Goal: Task Accomplishment & Management: Manage account settings

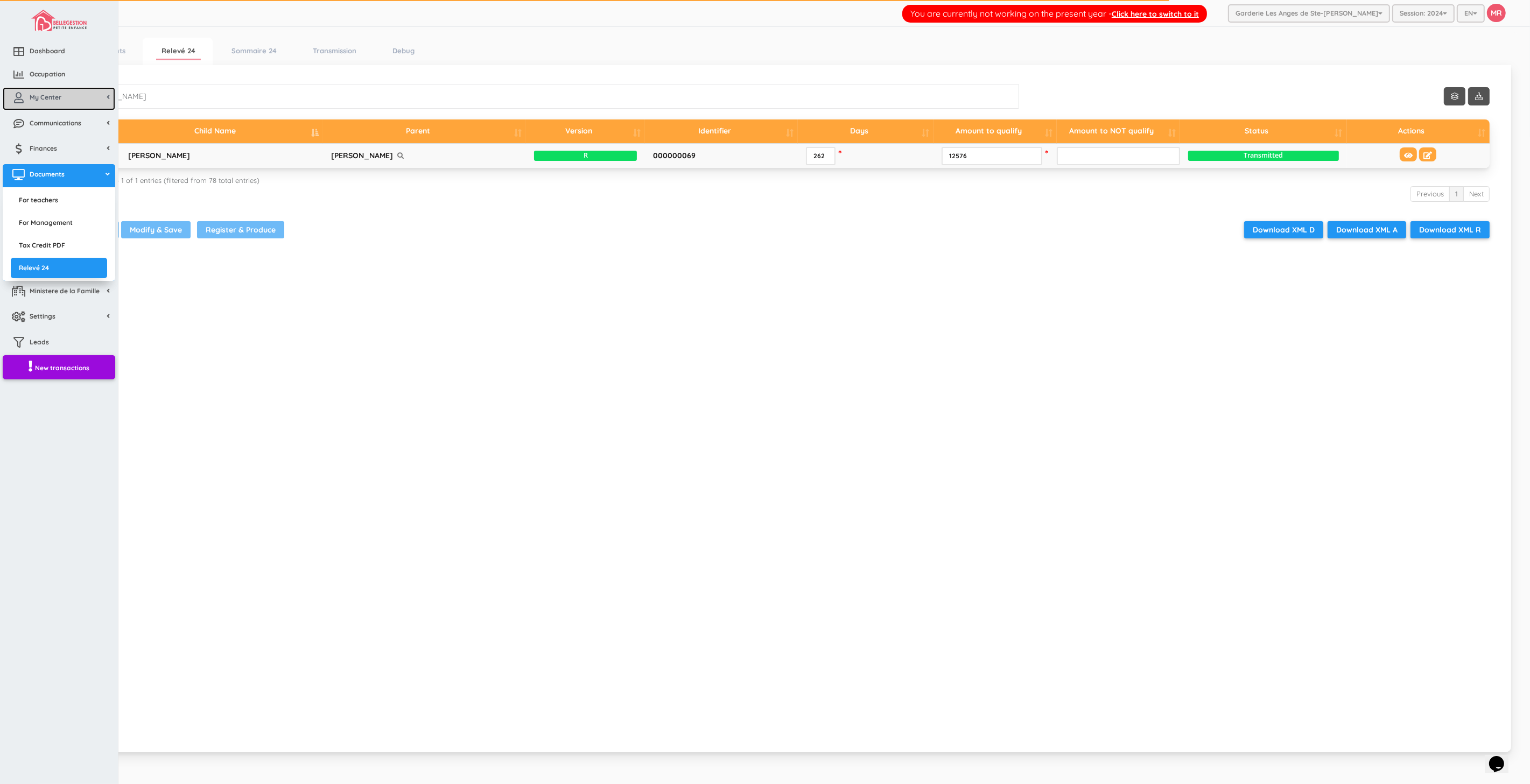
click at [22, 102] on icon at bounding box center [19, 98] width 22 height 11
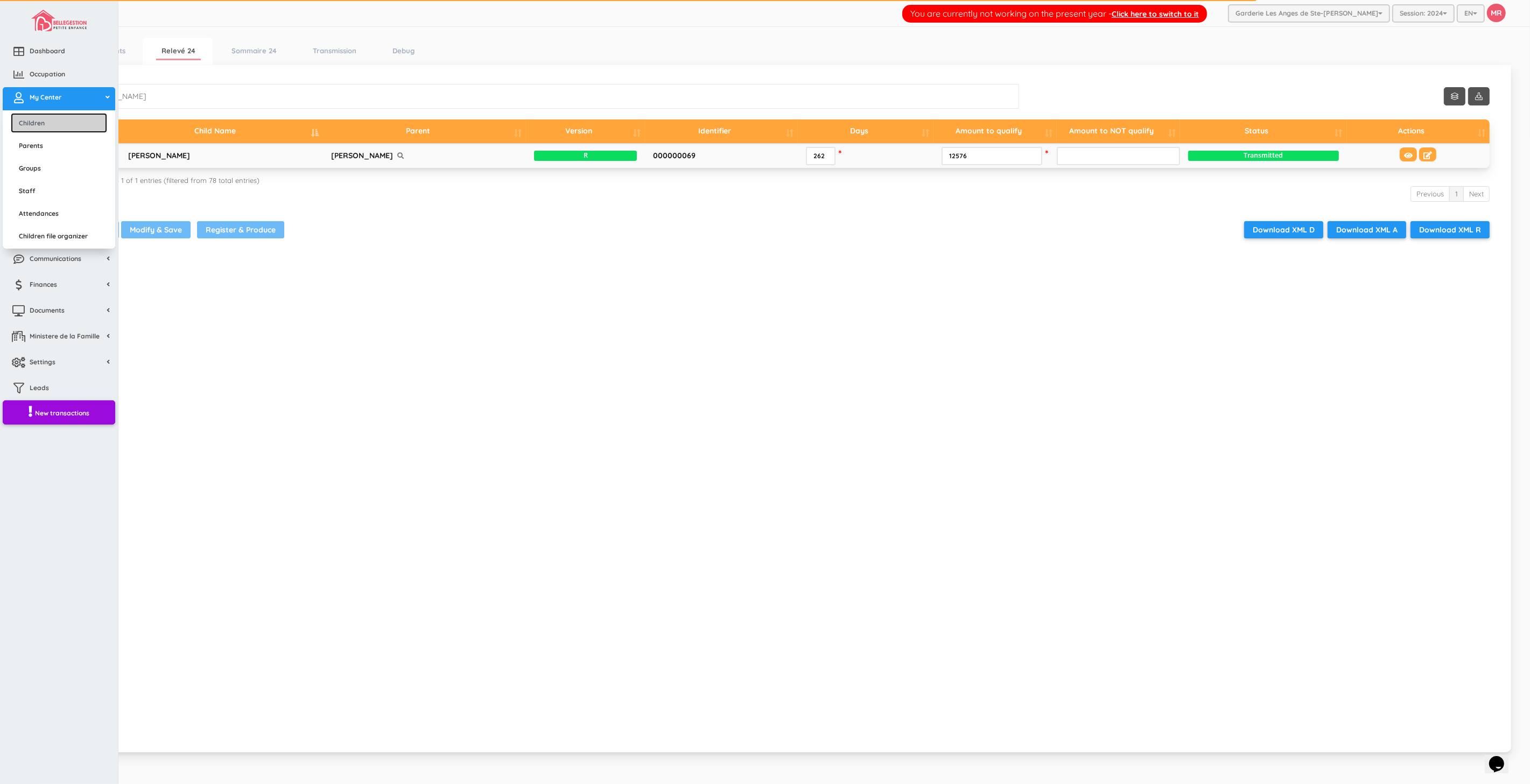
click at [63, 126] on link "Children" at bounding box center [59, 122] width 96 height 20
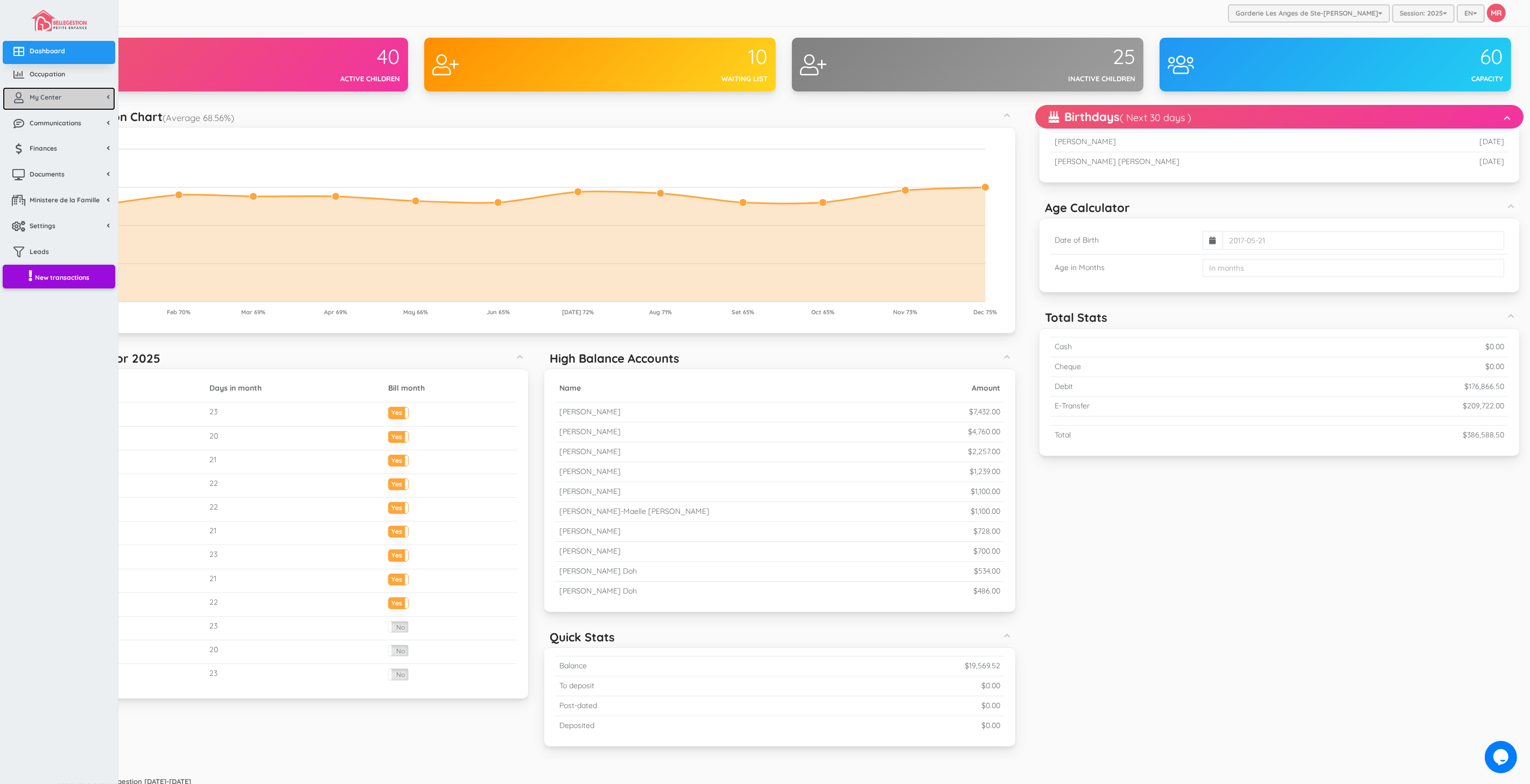
click at [57, 98] on span "My Center" at bounding box center [45, 97] width 32 height 9
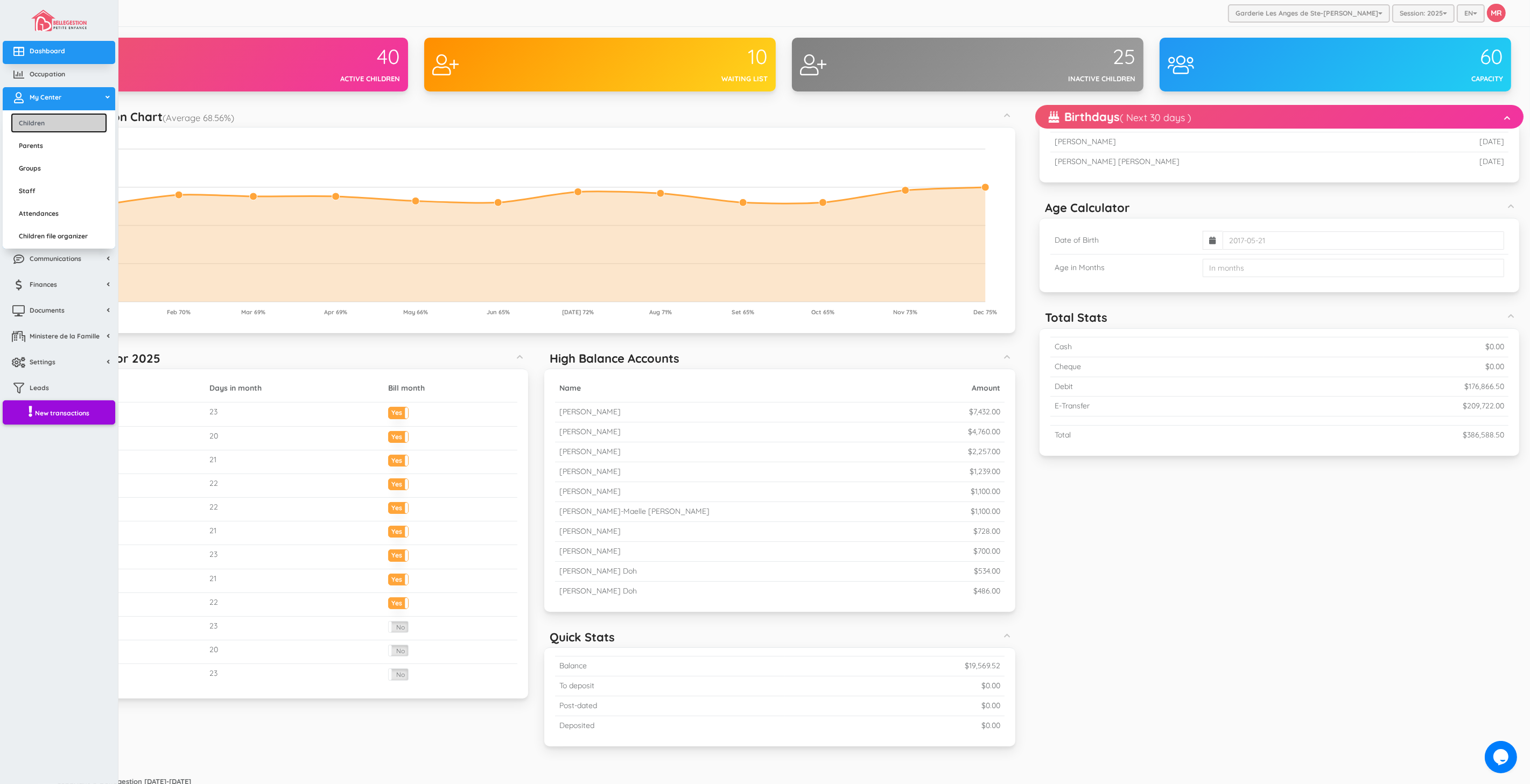
click at [48, 132] on link "Children" at bounding box center [59, 122] width 96 height 20
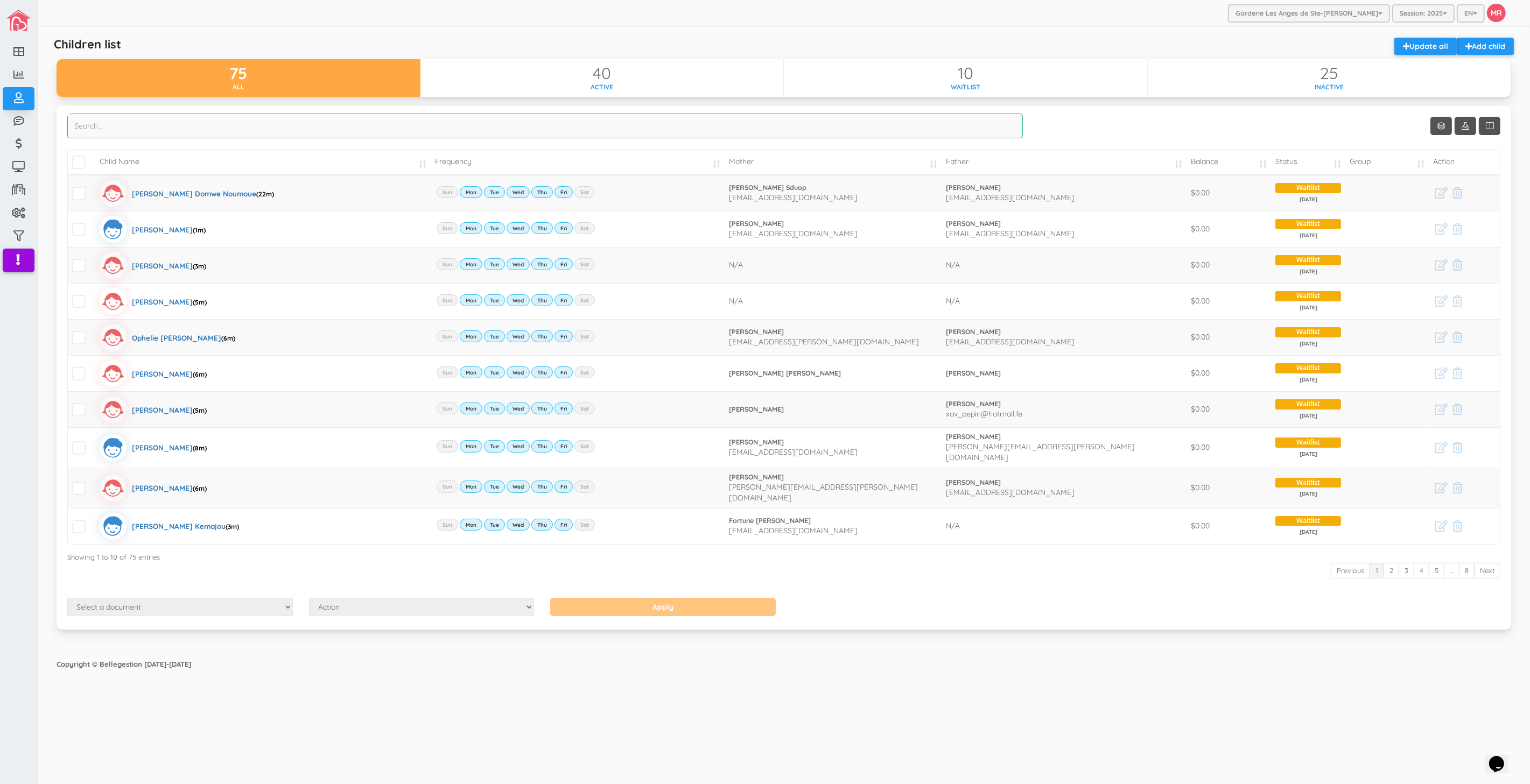
click at [572, 124] on input "search" at bounding box center [545, 126] width 956 height 25
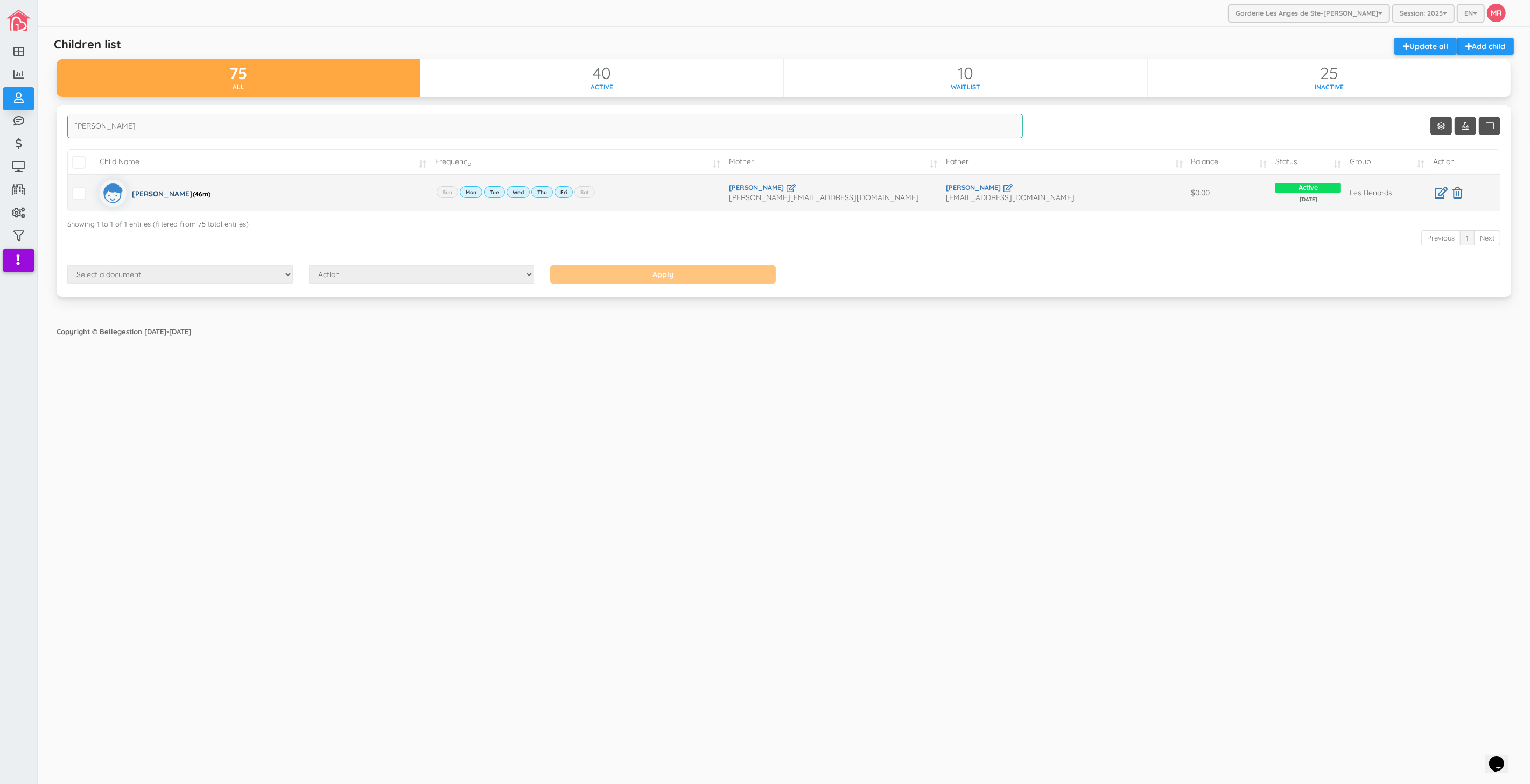
type input "[PERSON_NAME]"
click at [142, 190] on div "William Melo (46m)" at bounding box center [171, 193] width 78 height 27
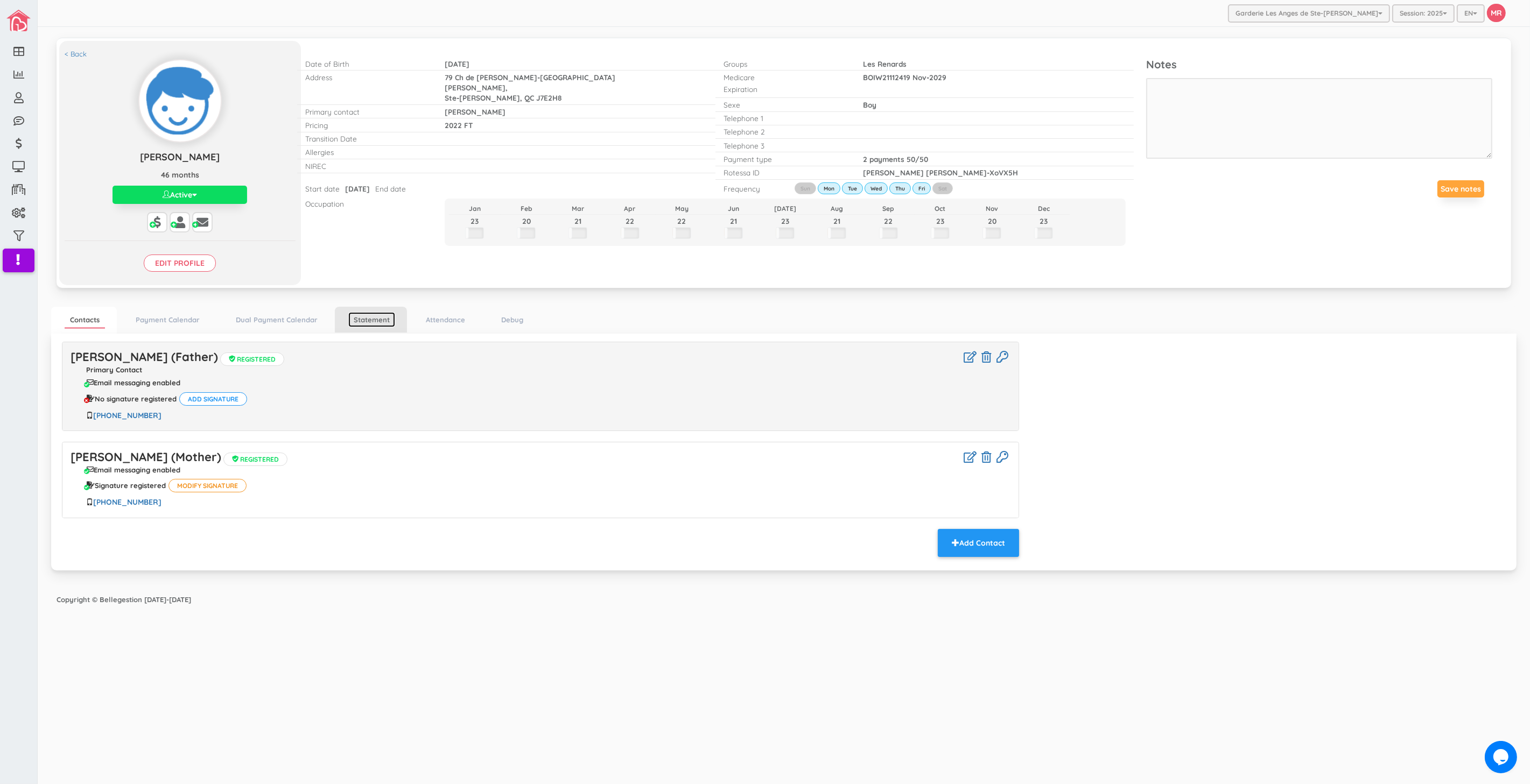
click at [376, 323] on link "Statement" at bounding box center [371, 320] width 47 height 15
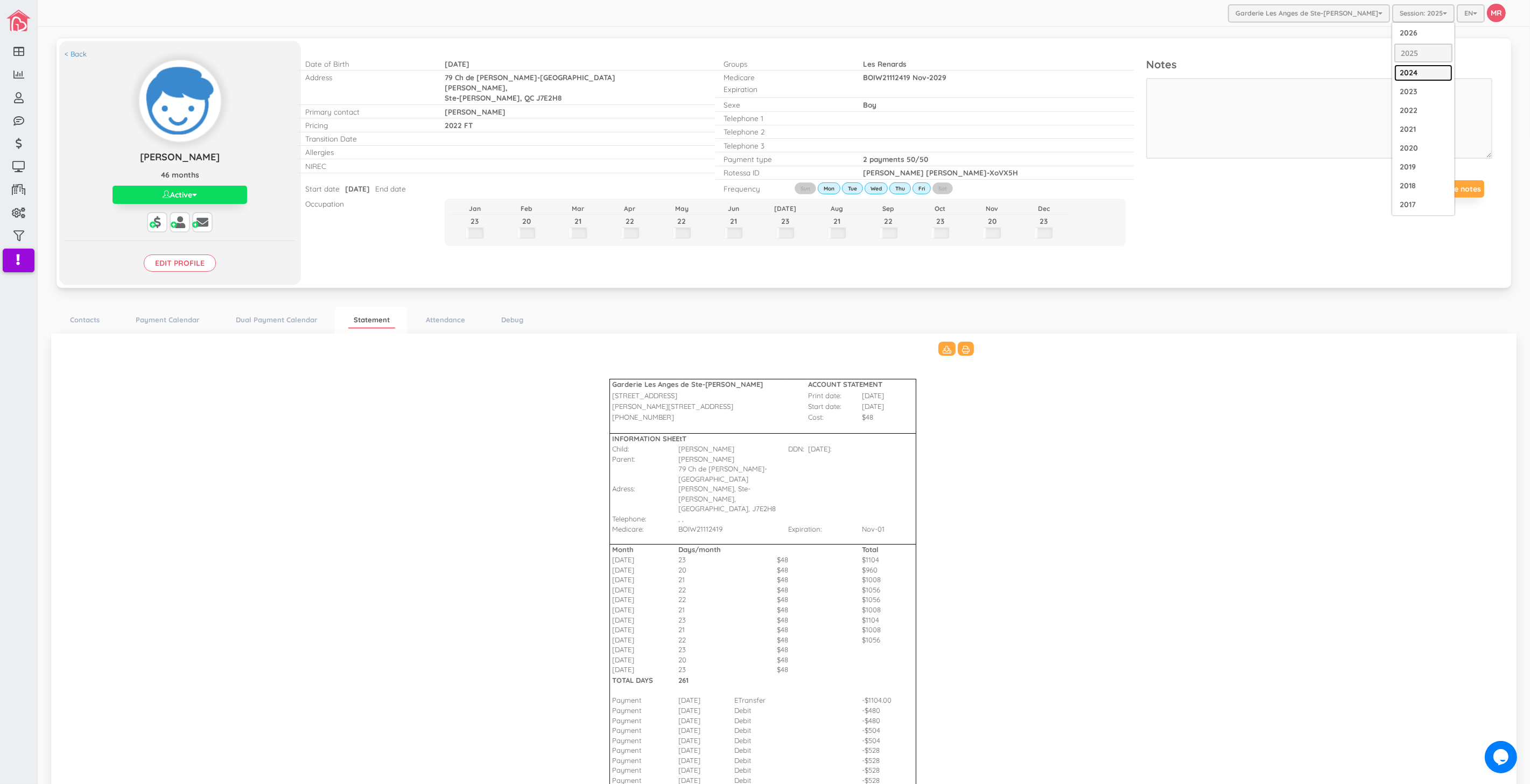
click at [1412, 68] on link "2024" at bounding box center [1423, 73] width 58 height 17
click at [1175, 514] on Bharat\(2\)_3511 "Garderie Les Anges de Ste-Therese ACCOUNT STATEMENT 428 Rue Blainville Est Prin…" at bounding box center [784, 614] width 1444 height 545
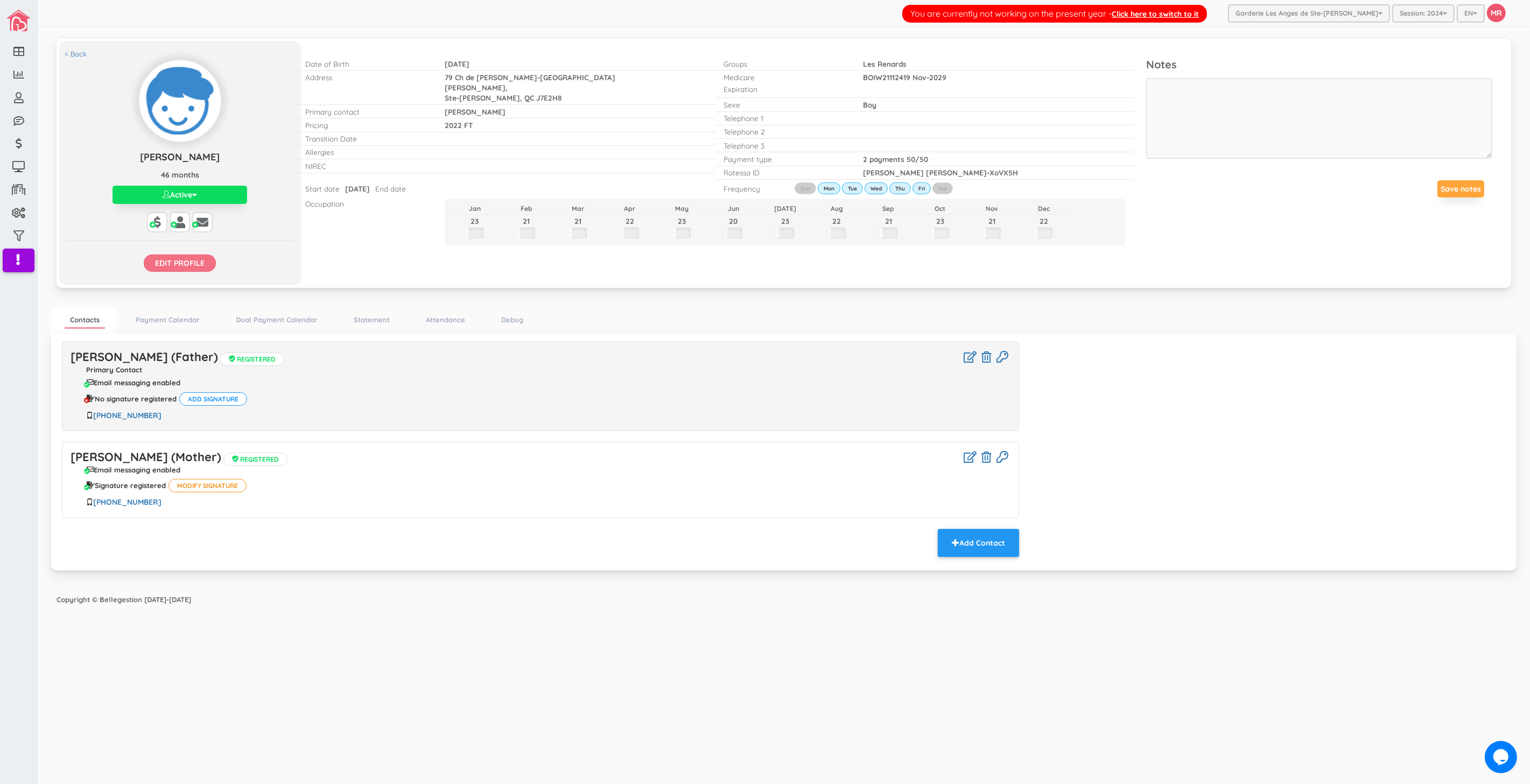
click at [156, 266] on input "Edit profile" at bounding box center [179, 263] width 72 height 17
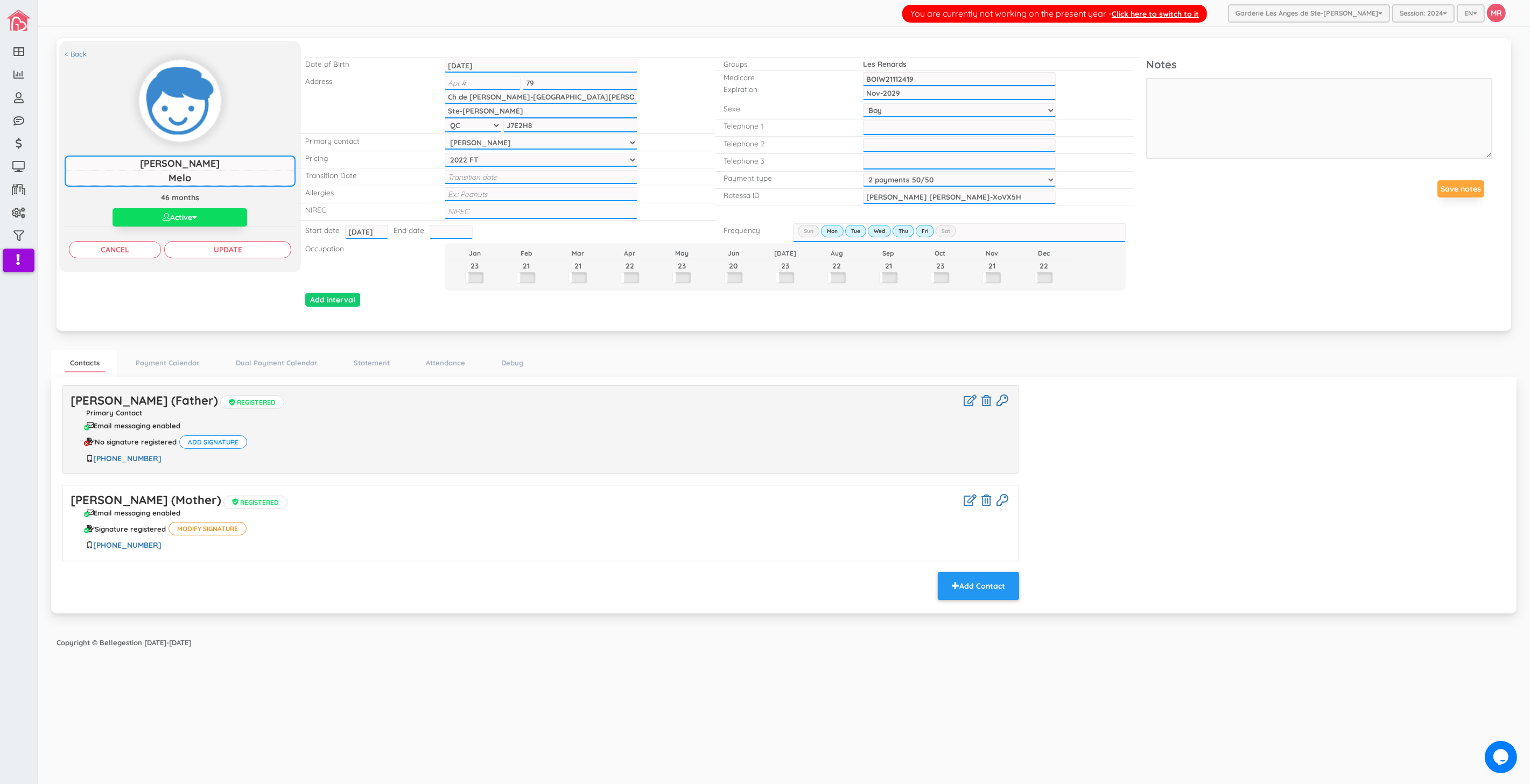
click at [558, 85] on input "79" at bounding box center [580, 83] width 115 height 14
type input "165"
click at [517, 85] on input "text" at bounding box center [482, 83] width 76 height 14
type input "#2"
type input "[PERSON_NAME]-A-[PERSON_NAME]"
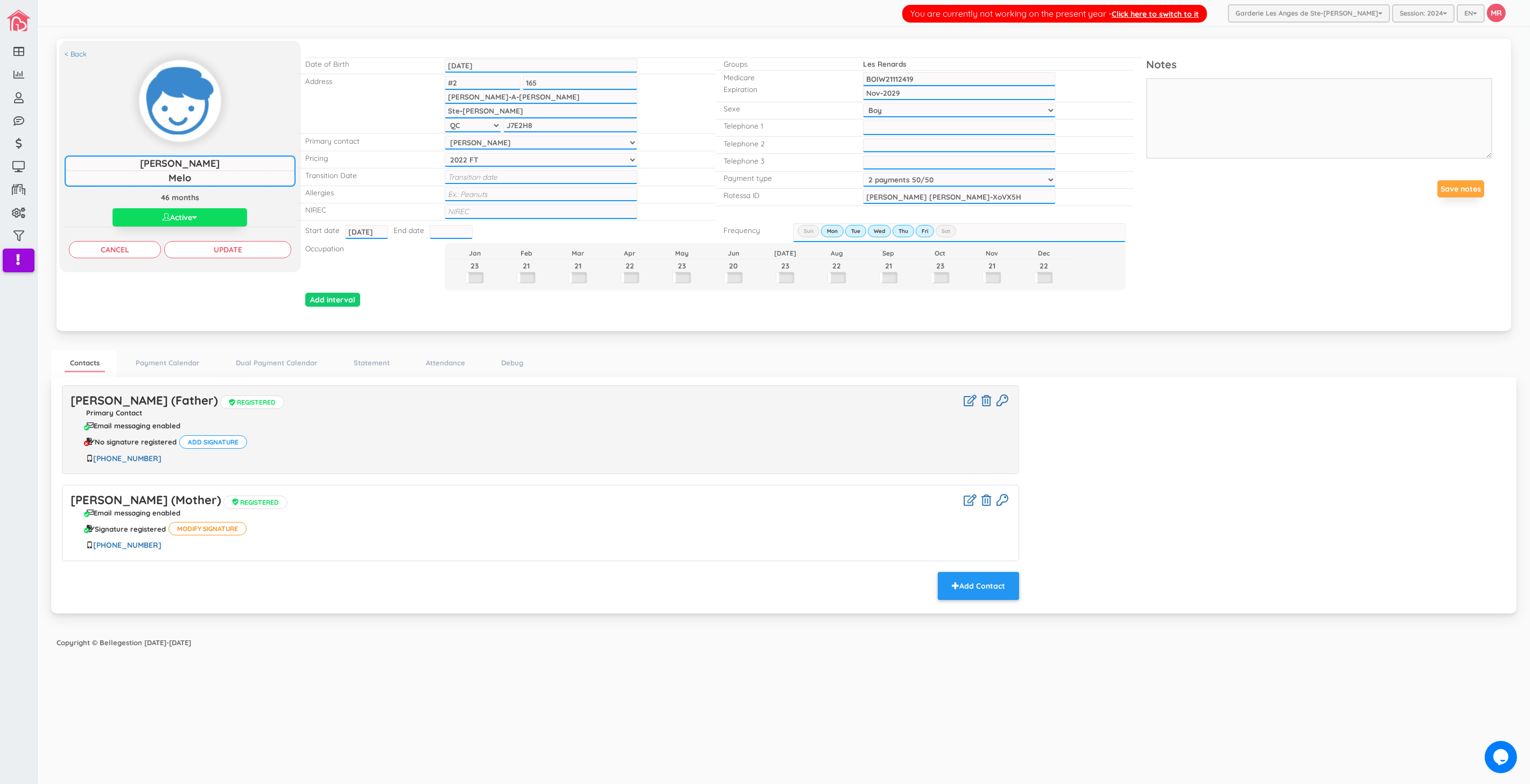
click at [529, 119] on input "J7E2H8" at bounding box center [570, 126] width 134 height 14
paste input "1V9"
click at [555, 124] on input "J7E 1V9" at bounding box center [570, 126] width 134 height 14
type input "J7E 1V9"
drag, startPoint x: 1041, startPoint y: 369, endPoint x: 833, endPoint y: 318, distance: 214.2
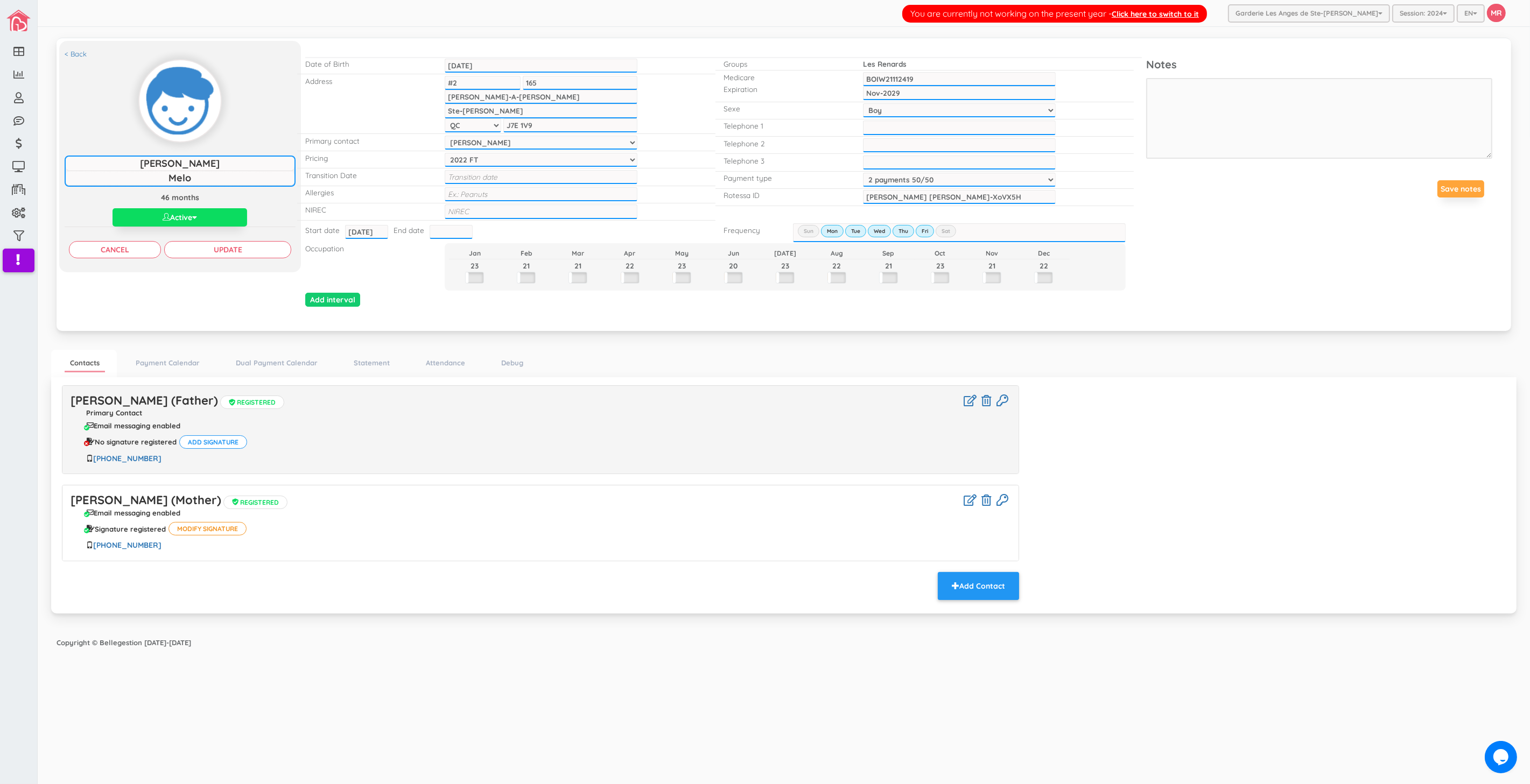
click at [1041, 369] on ul "Contacts Payment Calendar Dual Payment Calendar Statement Attendance Debug" at bounding box center [784, 363] width 1466 height 27
click at [277, 253] on input "Update" at bounding box center [227, 249] width 127 height 17
click at [1111, 443] on div "Alexandre Melo (Father) Registered Primary Contact Email messaging enabled No s…" at bounding box center [784, 494] width 1460 height 218
click at [1131, 341] on div "< Back William Melo William Melo 46 months Active Active Inactive Waitlist Edit…" at bounding box center [784, 191] width 1466 height 318
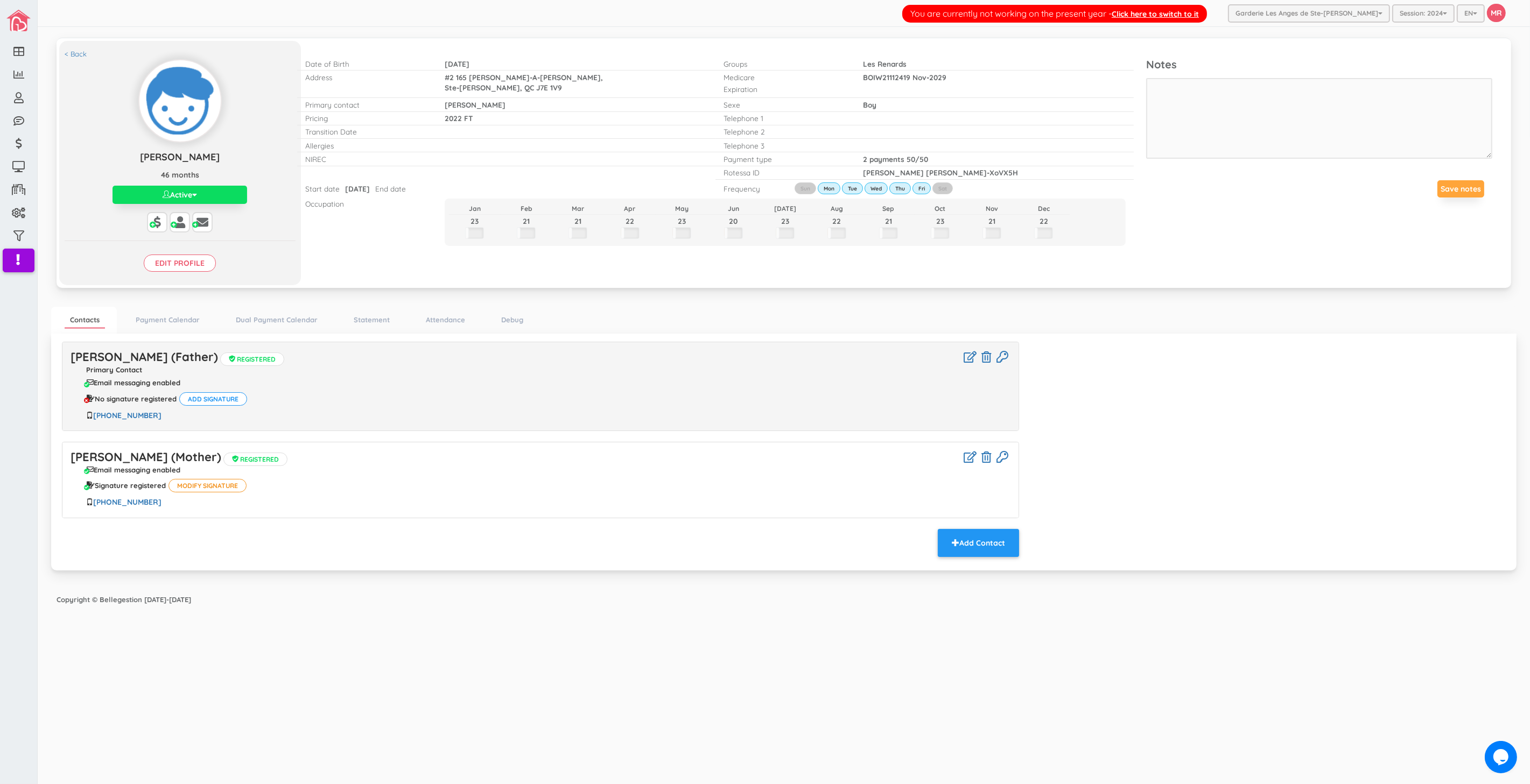
click at [1177, 417] on div "Alexandre Melo (Father) Registered Primary Contact Email messaging enabled No s…" at bounding box center [784, 450] width 1460 height 218
click at [364, 313] on link "Statement" at bounding box center [371, 320] width 47 height 15
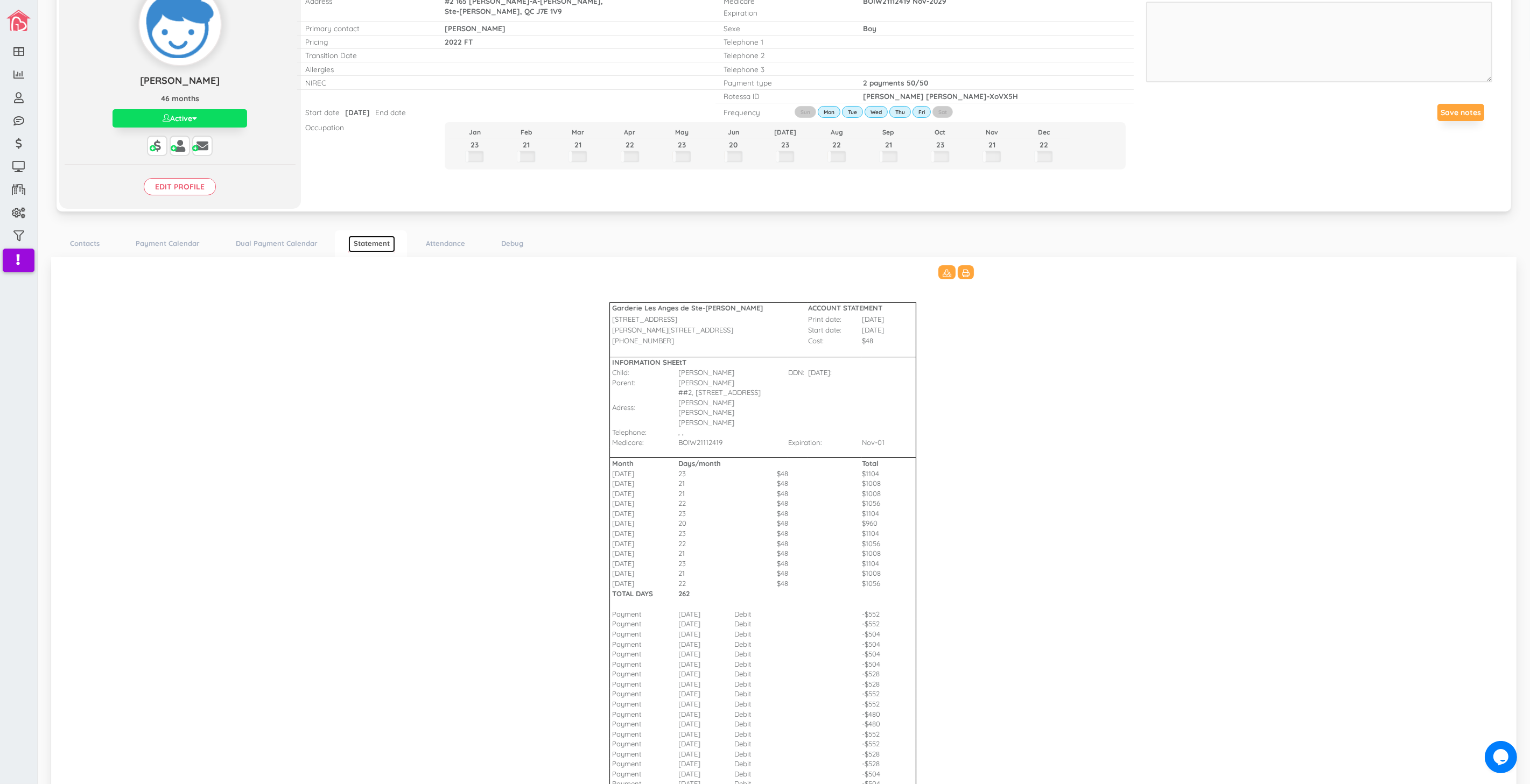
scroll to position [73, 0]
click at [966, 277] on button at bounding box center [965, 276] width 16 height 14
click at [211, 194] on input "Edit profile" at bounding box center [179, 189] width 72 height 17
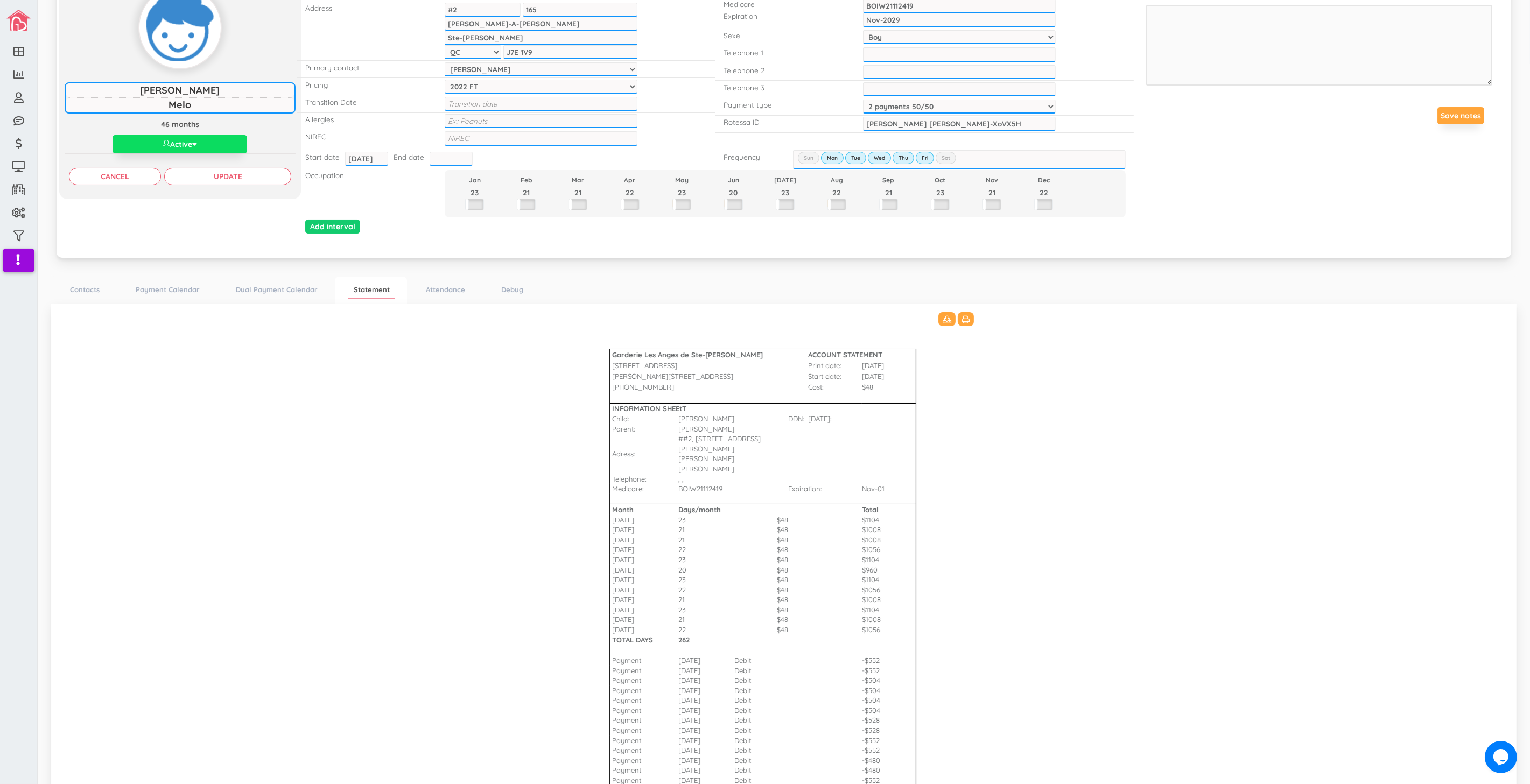
scroll to position [0, 0]
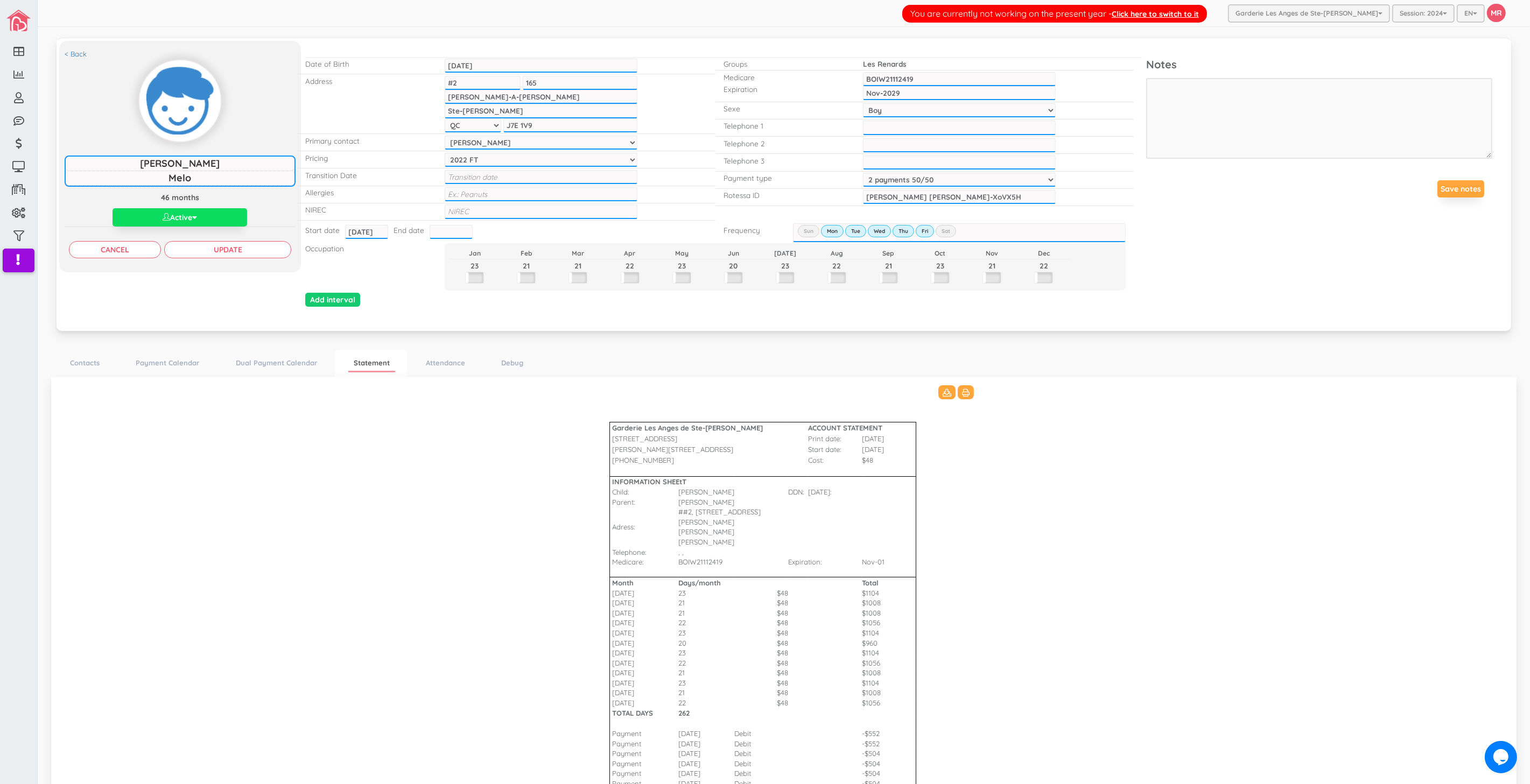
click at [447, 82] on input "#2" at bounding box center [482, 83] width 76 height 14
type input "2"
click at [213, 322] on div "< Back William Melo William Melo 46 months Active Active Inactive Waitlist Edit…" at bounding box center [784, 184] width 1455 height 293
click at [207, 256] on input "Update" at bounding box center [227, 249] width 127 height 17
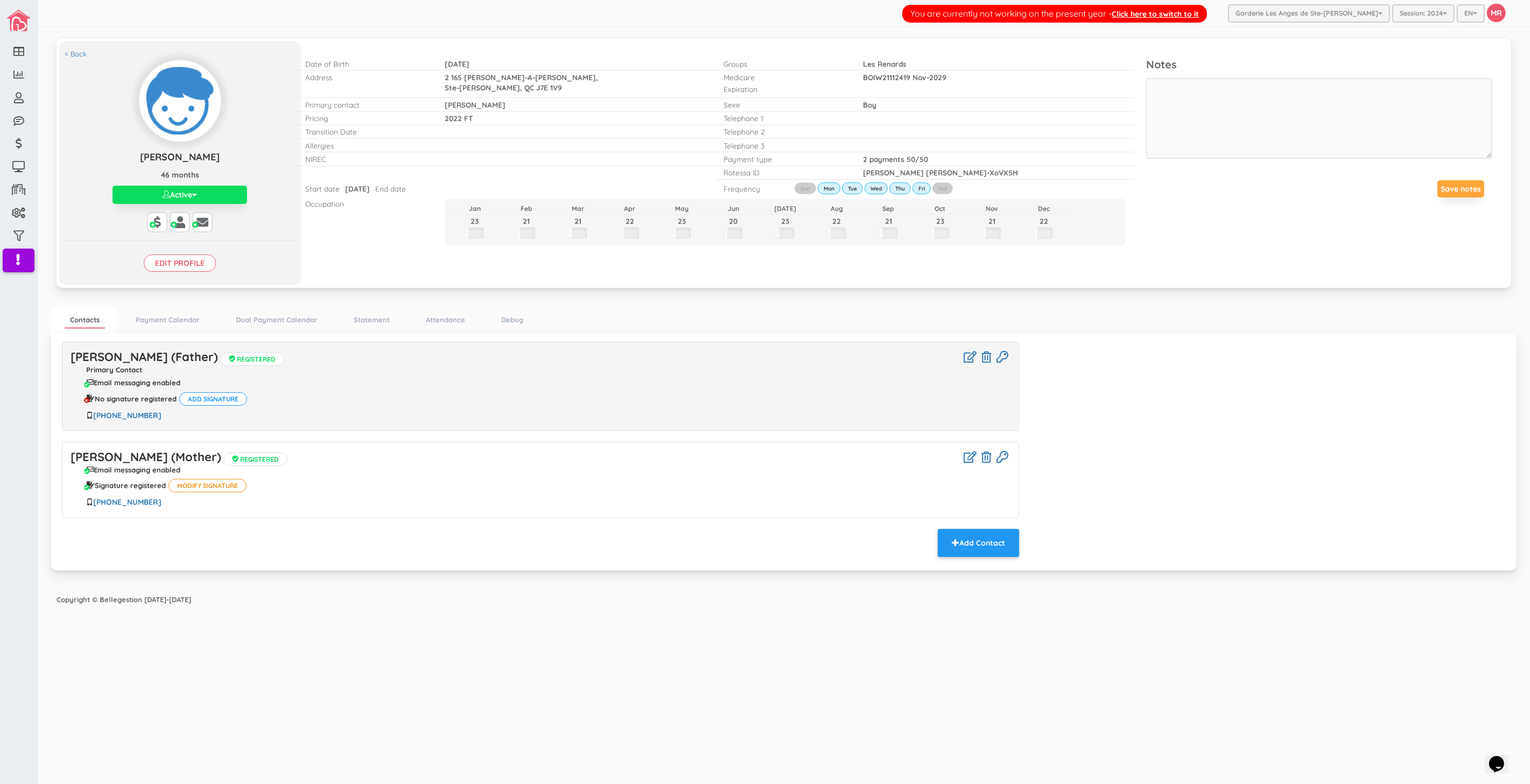
click at [673, 718] on div "You are currently not working on the present year - Click here to switch to it …" at bounding box center [784, 392] width 1492 height 785
click at [205, 270] on input "Edit profile" at bounding box center [179, 263] width 72 height 17
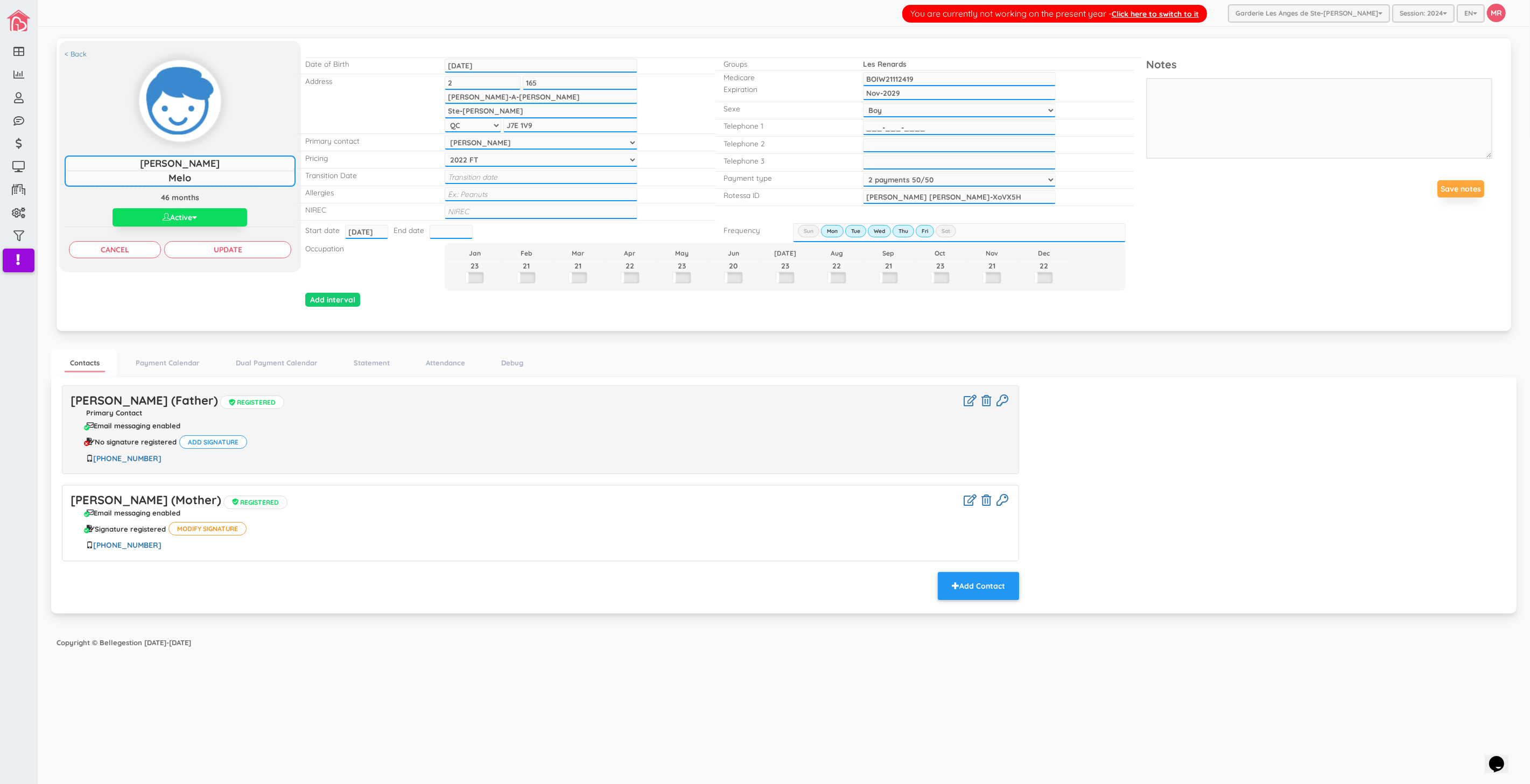
click at [887, 121] on input "___-___-____" at bounding box center [959, 128] width 193 height 14
click at [947, 128] on input "___-___-____" at bounding box center [959, 128] width 193 height 14
click at [866, 126] on input "___-___-____" at bounding box center [959, 128] width 193 height 14
type input "438-393-6356"
click at [256, 248] on input "Update" at bounding box center [227, 249] width 127 height 17
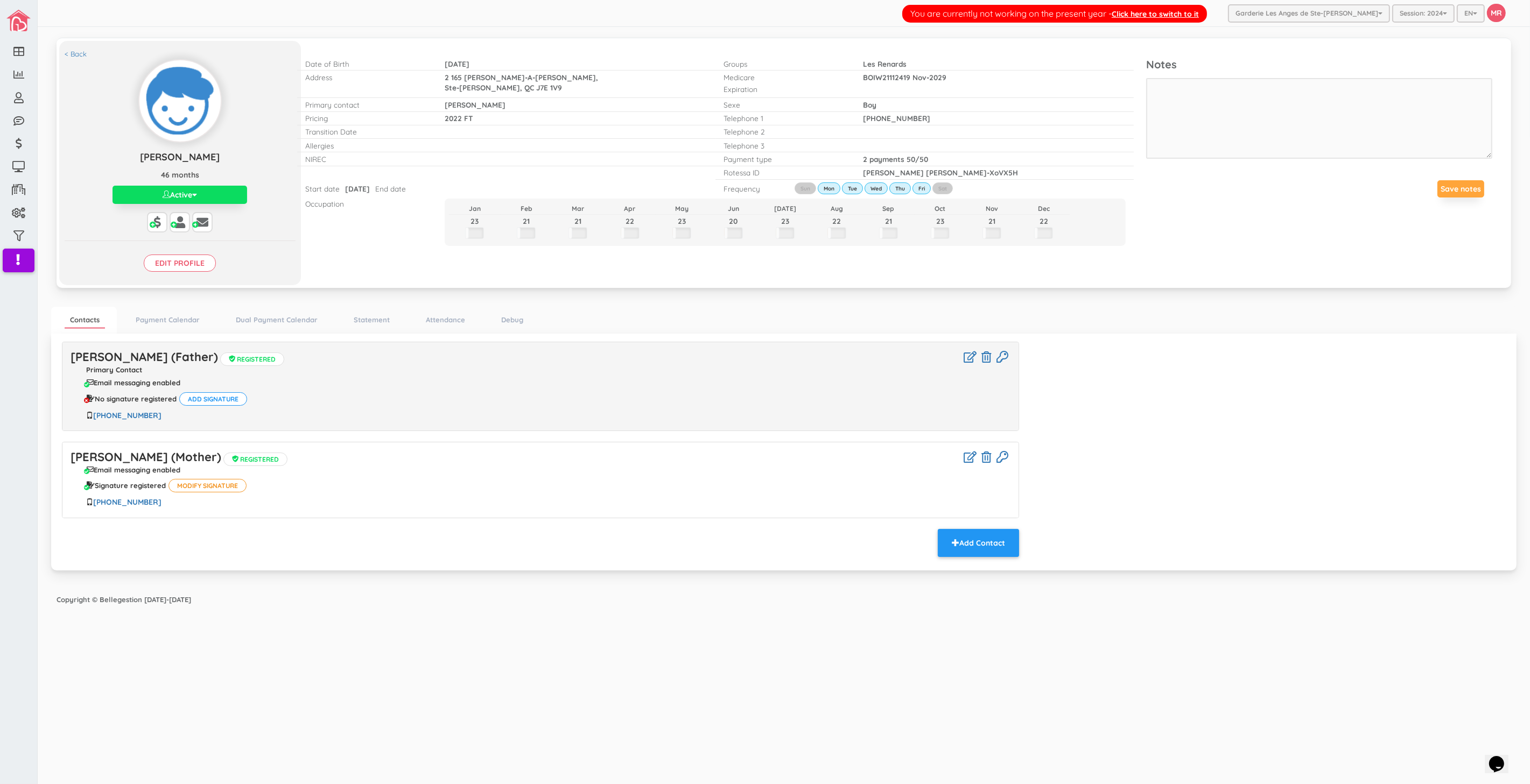
click at [428, 716] on div "You are currently not working on the present year - Click here to switch to it …" at bounding box center [784, 392] width 1492 height 785
